Goal: Task Accomplishment & Management: Use online tool/utility

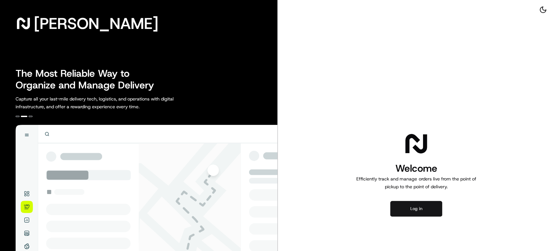
click at [413, 210] on button "Log in" at bounding box center [416, 209] width 52 height 16
